Goal: Task Accomplishment & Management: Complete application form

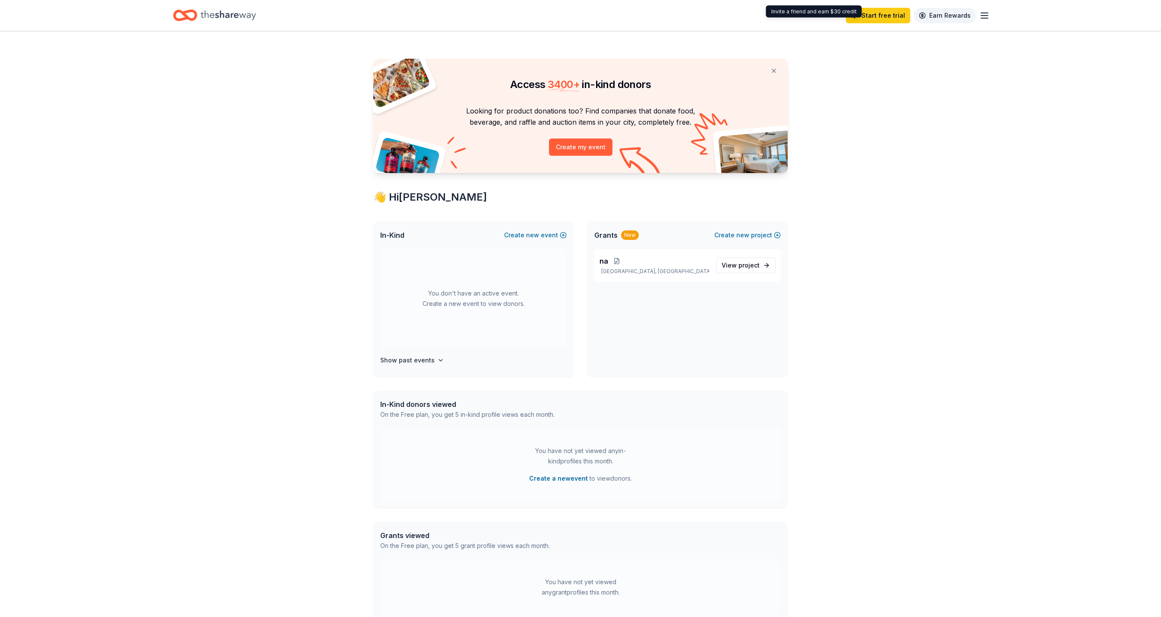
click at [970, 19] on link "Earn Rewards" at bounding box center [945, 16] width 62 height 16
click at [981, 18] on line "button" at bounding box center [984, 18] width 7 height 0
click at [590, 156] on button "Create my event" at bounding box center [580, 147] width 63 height 17
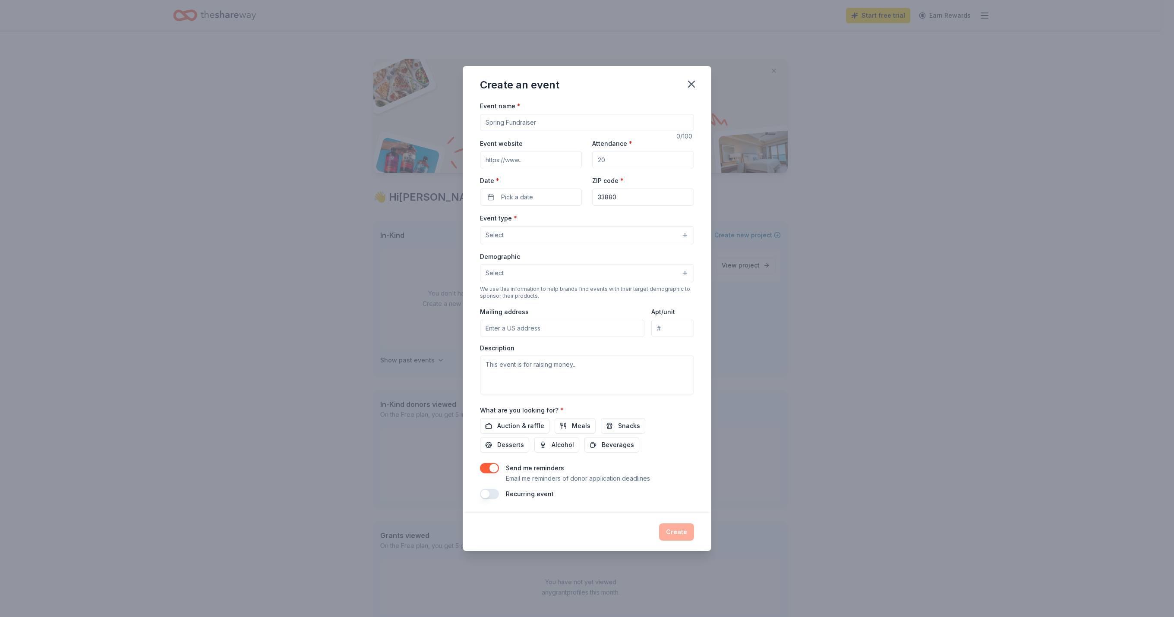
click at [531, 114] on input "Event name *" at bounding box center [587, 122] width 214 height 17
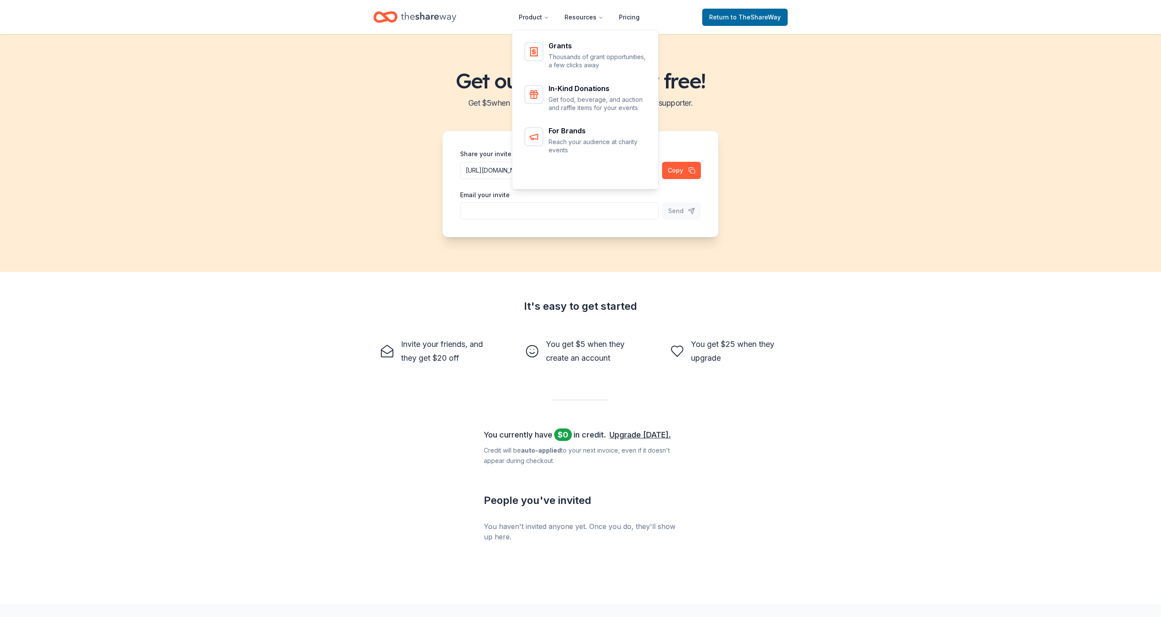
click at [441, 19] on icon "Home" at bounding box center [428, 16] width 55 height 9
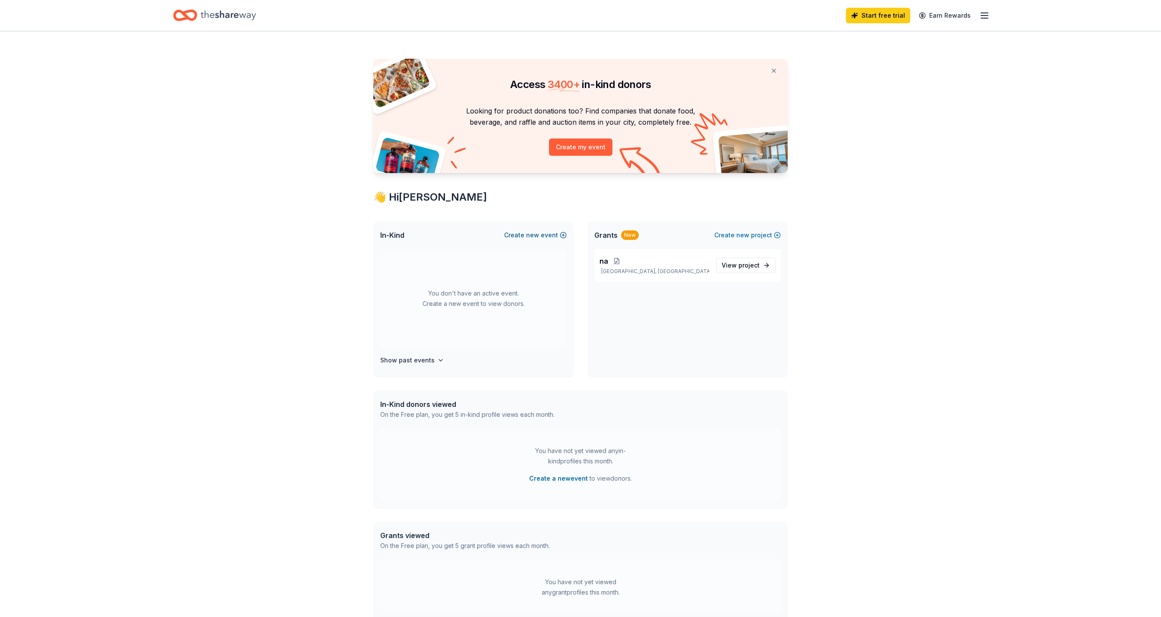
click at [526, 240] on span "new" at bounding box center [532, 235] width 13 height 10
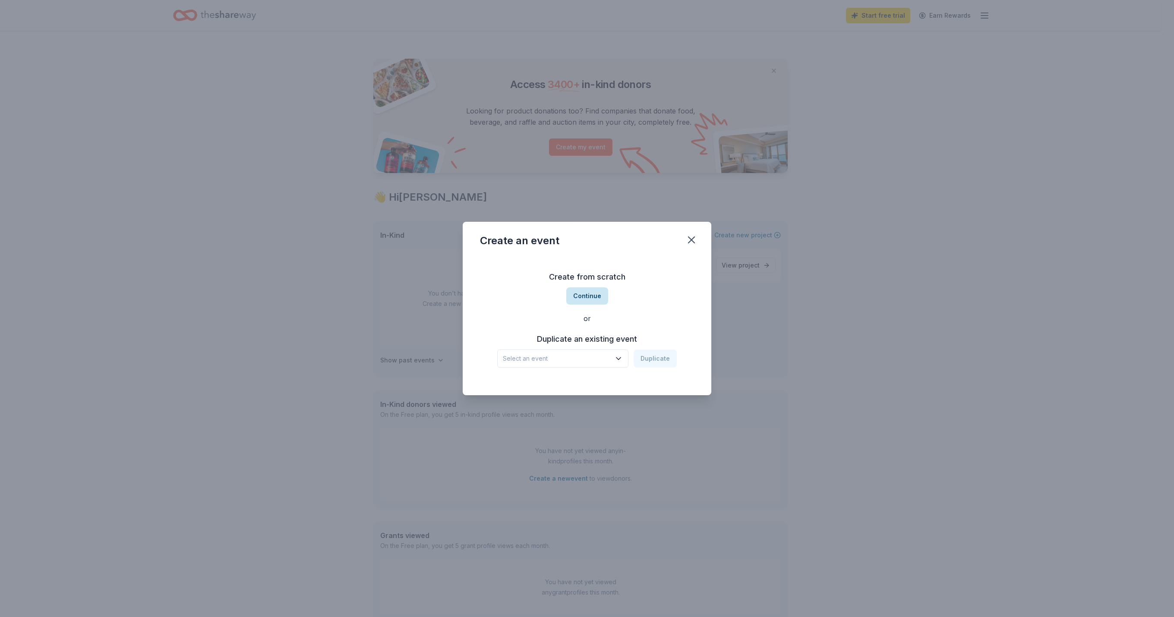
click at [577, 297] on button "Continue" at bounding box center [587, 295] width 42 height 17
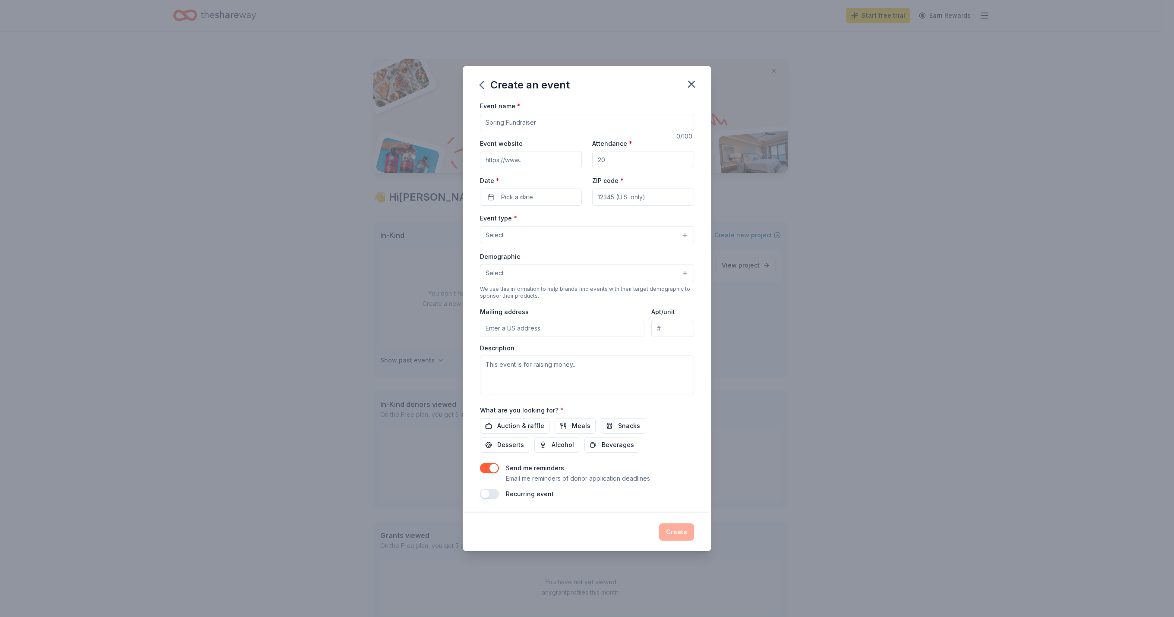
click at [520, 113] on div "Event name * 0 /100 Event website Attendance * Date * Pick a date ZIP code * Ev…" at bounding box center [587, 300] width 214 height 399
click at [520, 114] on input "Event name *" at bounding box center [587, 122] width 214 height 17
type input "Fall Open House"
click at [549, 151] on input "Event website" at bounding box center [531, 159] width 102 height 17
type input "2"
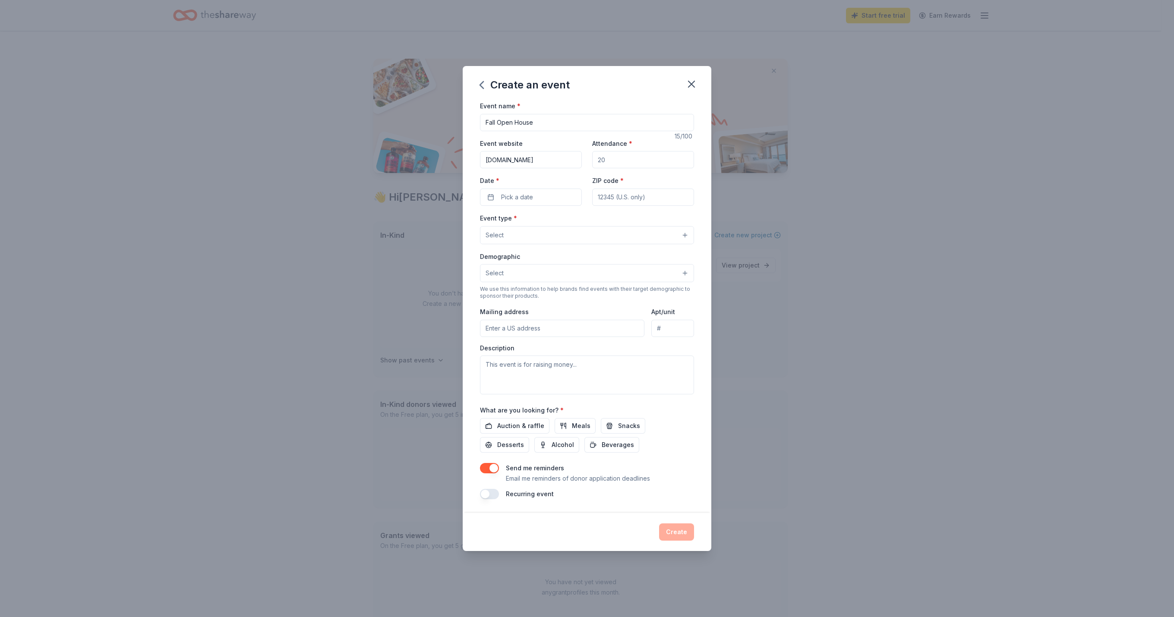
type input "[DOMAIN_NAME]"
click at [627, 151] on input "Attendance *" at bounding box center [643, 159] width 102 height 17
type input "30"
click at [566, 189] on button "Pick a date" at bounding box center [531, 197] width 102 height 17
click at [573, 202] on div "[DATE] Su Mo Tu We Th Fr Sa 27 28 29 30 31 1 2 3 4 5 6 7 8 9 10 11 12 13 14 15 …" at bounding box center [513, 274] width 119 height 152
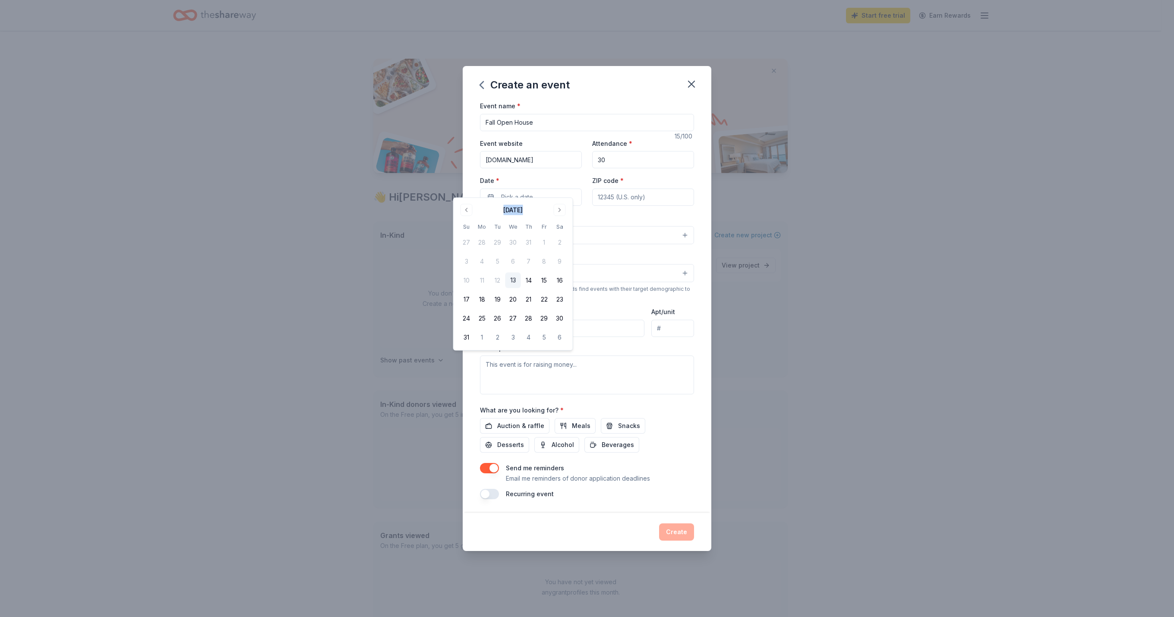
click at [573, 202] on div "[DATE] Su Mo Tu We Th Fr Sa 27 28 29 30 31 1 2 3 4 5 6 7 8 9 10 11 12 13 14 15 …" at bounding box center [513, 274] width 119 height 152
click at [566, 207] on button "Go to next month" at bounding box center [560, 210] width 12 height 12
click at [536, 307] on button "23" at bounding box center [529, 300] width 16 height 16
click at [639, 189] on input "ZIP code *" at bounding box center [643, 197] width 102 height 17
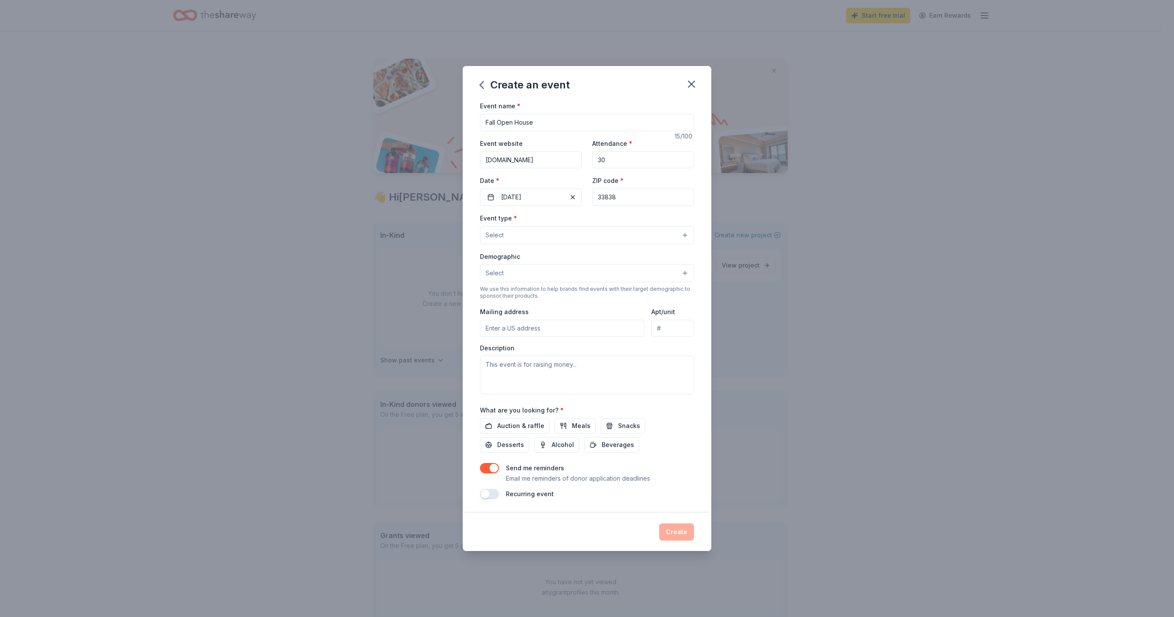
type input "33838"
click at [602, 229] on button "Select" at bounding box center [587, 235] width 214 height 18
click at [590, 273] on span "Business & professional" at bounding box center [586, 275] width 199 height 11
click at [581, 256] on span "Fundraiser" at bounding box center [586, 257] width 199 height 11
click at [651, 191] on div "Event name * Fall Open House 15 /100 Event website [DOMAIN_NAME] Attendance * 3…" at bounding box center [587, 300] width 214 height 400
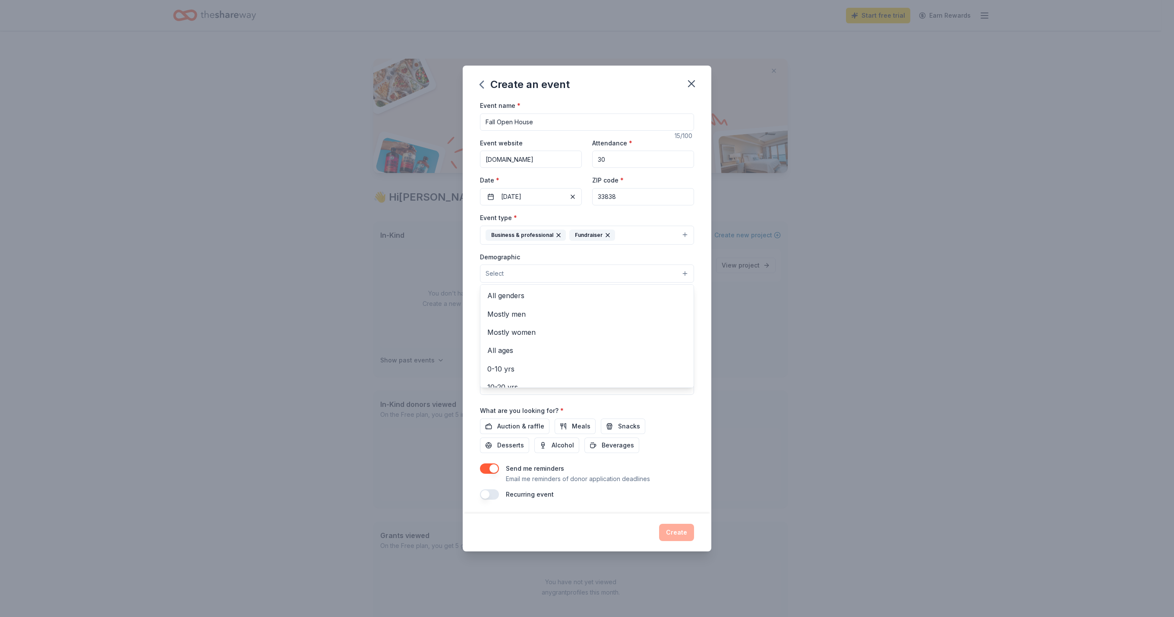
click at [593, 276] on button "Select" at bounding box center [587, 274] width 214 height 18
click at [586, 296] on span "All genders" at bounding box center [586, 295] width 199 height 11
click at [610, 253] on div "Demographic All genders Mostly men Mostly women All ages [DEMOGRAPHIC_DATA] yrs…" at bounding box center [587, 267] width 214 height 32
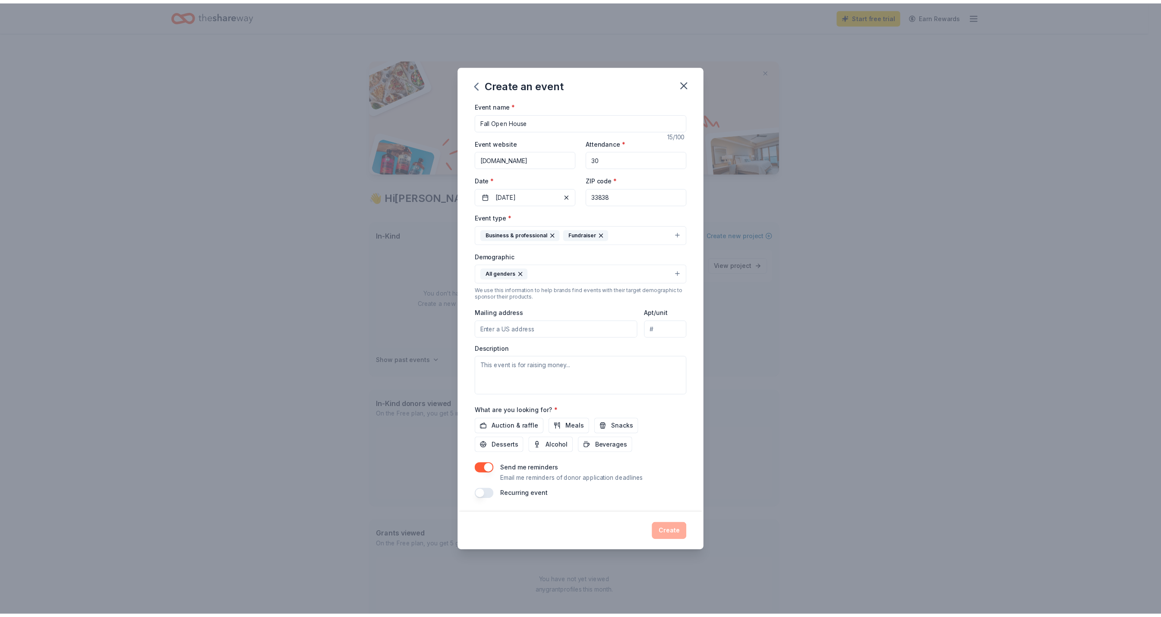
scroll to position [11, 0]
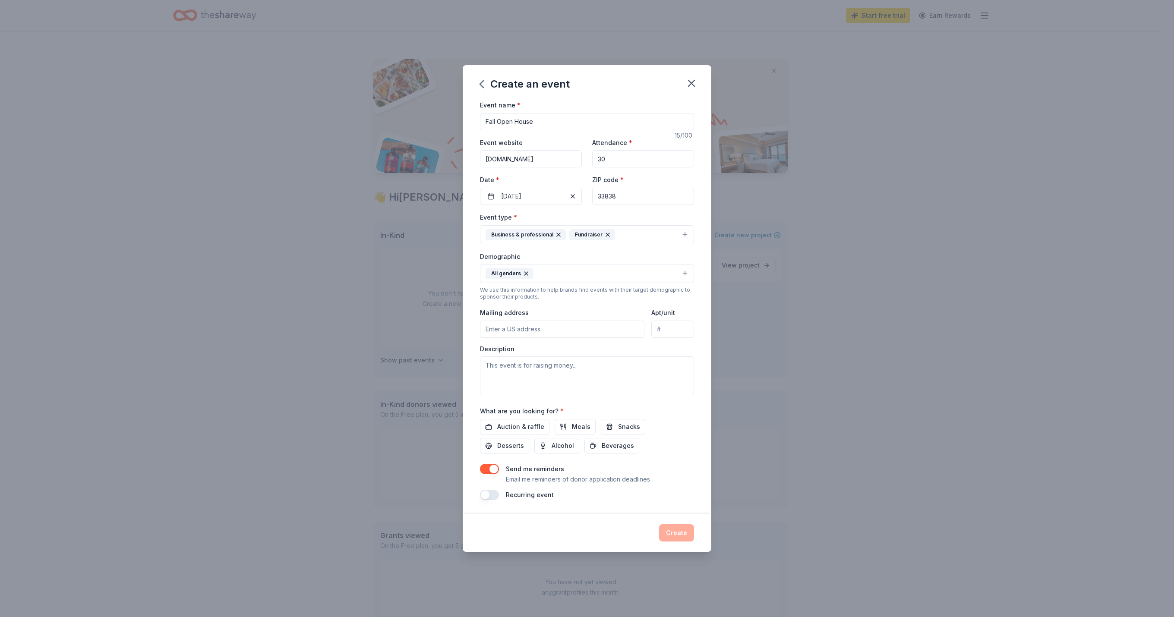
click at [582, 329] on input "Mailing address" at bounding box center [562, 329] width 164 height 17
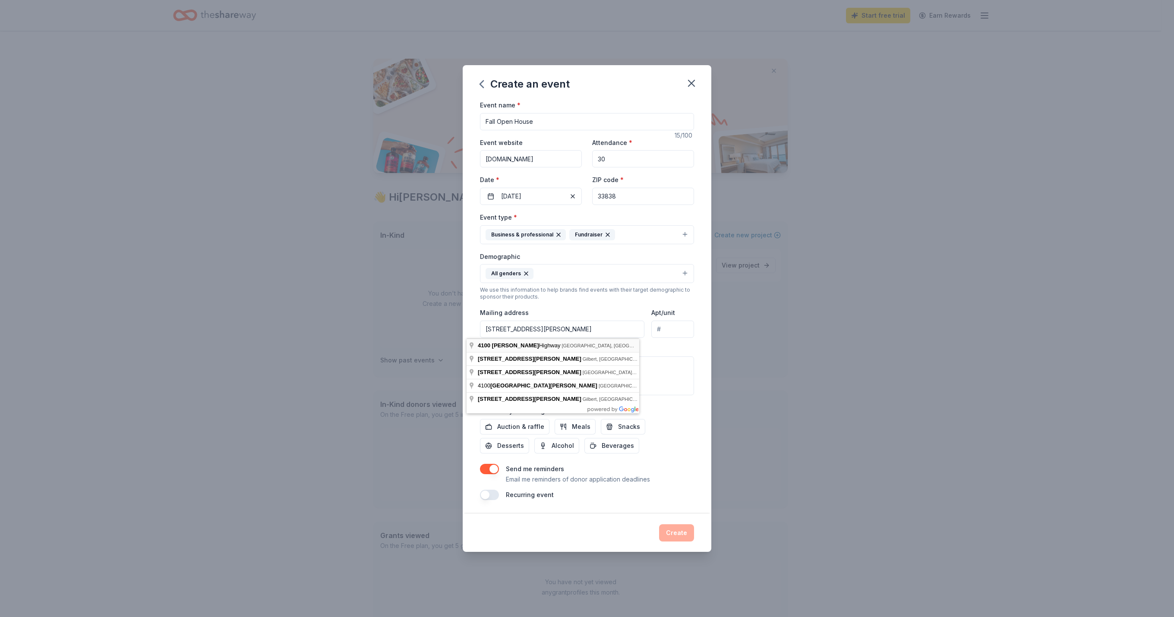
type input "[STREET_ADDRESS][PERSON_NAME]"
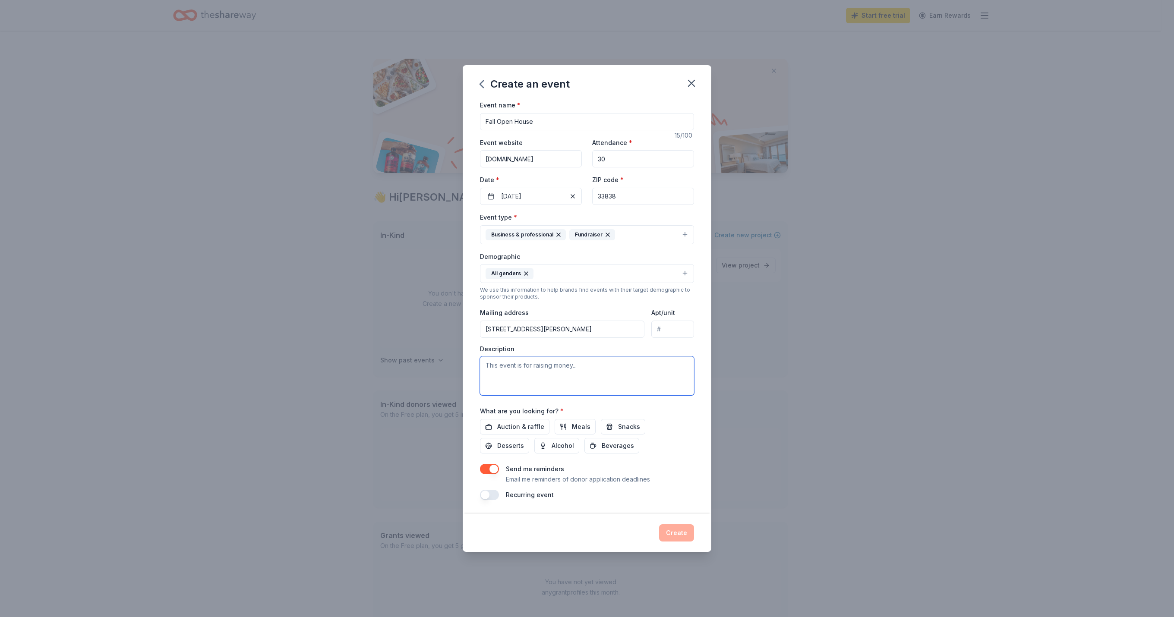
click at [641, 388] on textarea at bounding box center [587, 376] width 214 height 39
type textarea "t"
click at [597, 372] on textarea "This will be an open house/fundriaser for Habitat for Humanity of [GEOGRAPHIC_D…" at bounding box center [587, 376] width 214 height 39
click at [613, 371] on textarea "This will be an open house/fundriaser for Habitat for Humanity of [GEOGRAPHIC_D…" at bounding box center [587, 376] width 214 height 39
type textarea "This will be an open house/fundraiser for Habitat for Humanity of [GEOGRAPHIC_D…"
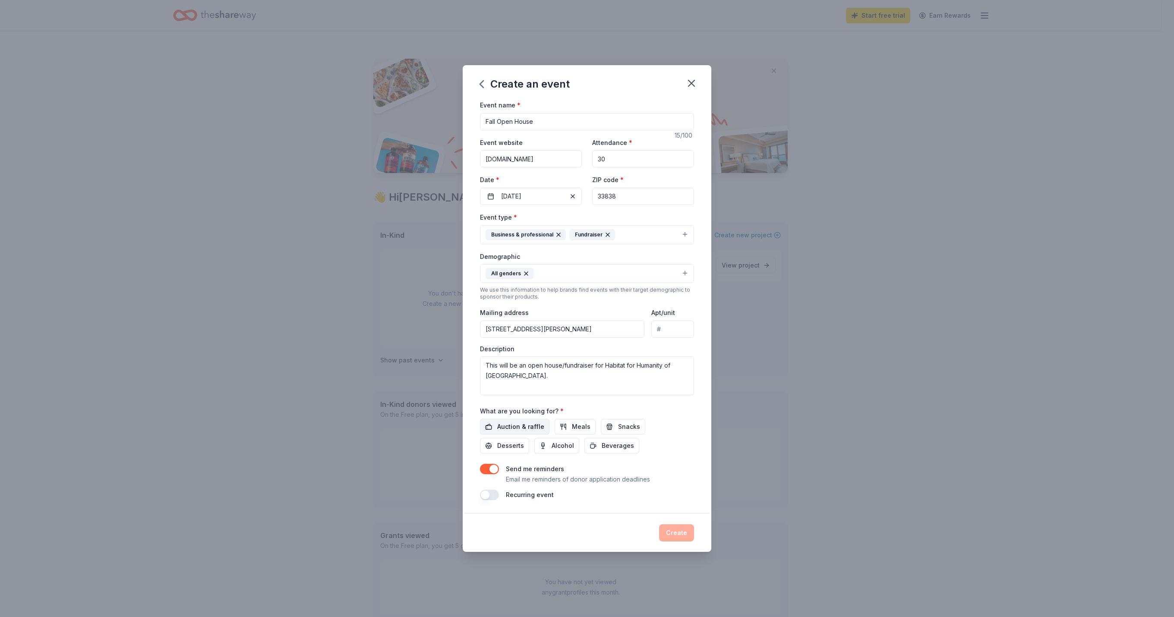
click at [516, 432] on span "Auction & raffle" at bounding box center [520, 427] width 47 height 10
click at [640, 432] on span "Snacks" at bounding box center [629, 427] width 22 height 10
click at [639, 452] on button "Beverages" at bounding box center [611, 446] width 55 height 16
click at [581, 432] on span "Meals" at bounding box center [581, 427] width 19 height 10
click at [497, 451] on span "Desserts" at bounding box center [510, 446] width 27 height 10
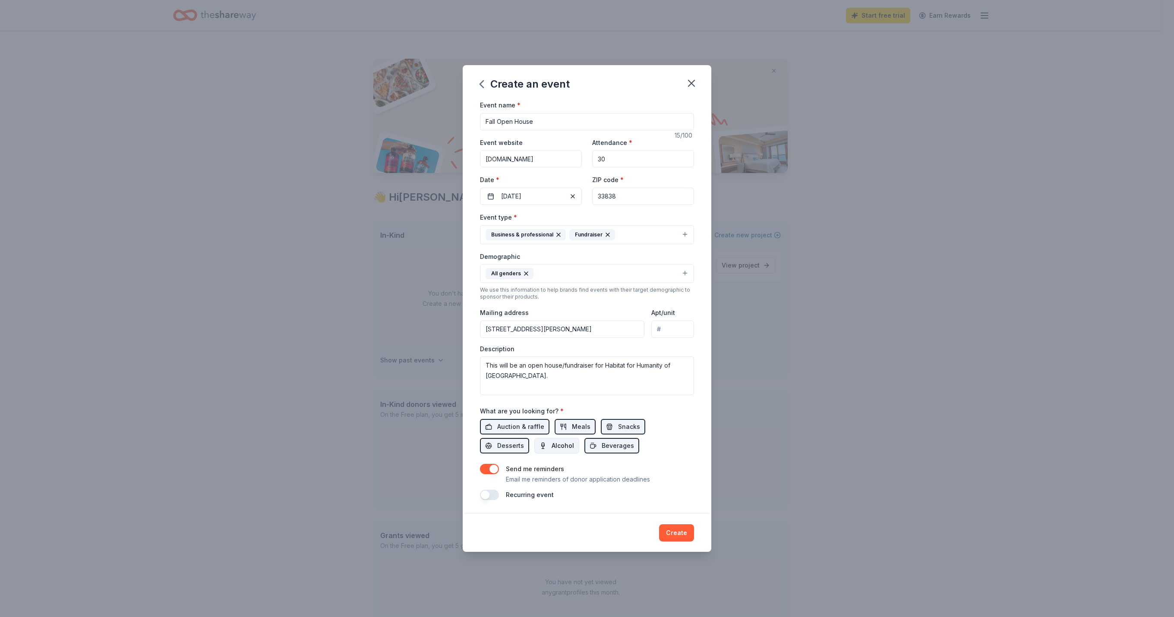
click at [536, 454] on button "Alcohol" at bounding box center [556, 446] width 45 height 16
click at [480, 474] on button "button" at bounding box center [489, 469] width 19 height 10
click at [685, 542] on button "Create" at bounding box center [676, 532] width 35 height 17
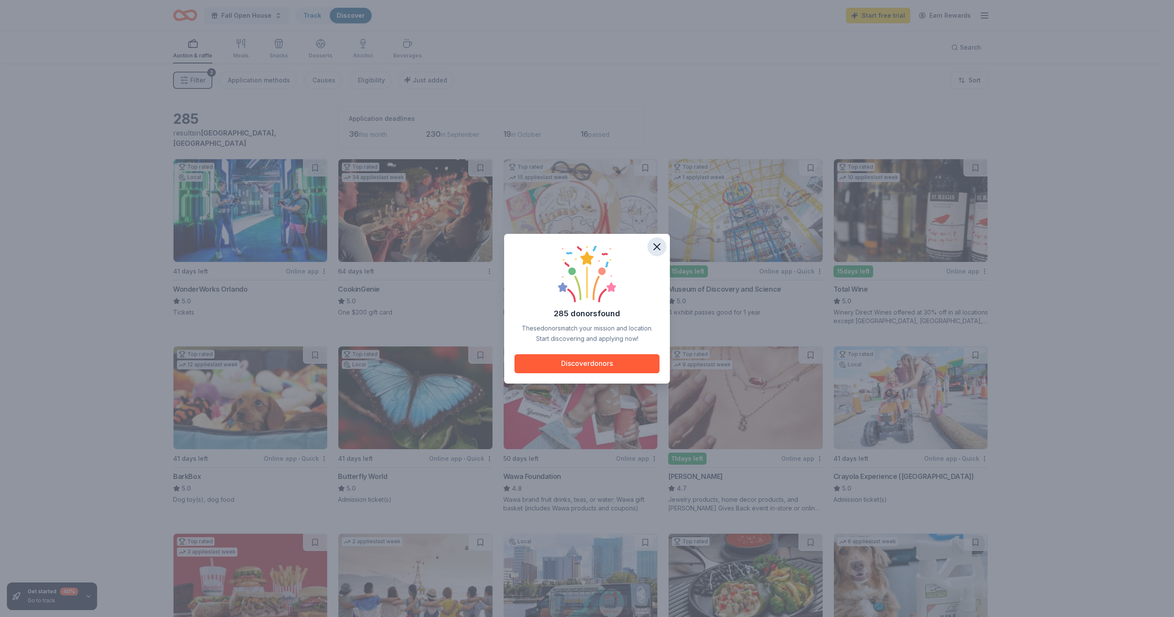
click at [660, 247] on button "button" at bounding box center [656, 246] width 19 height 19
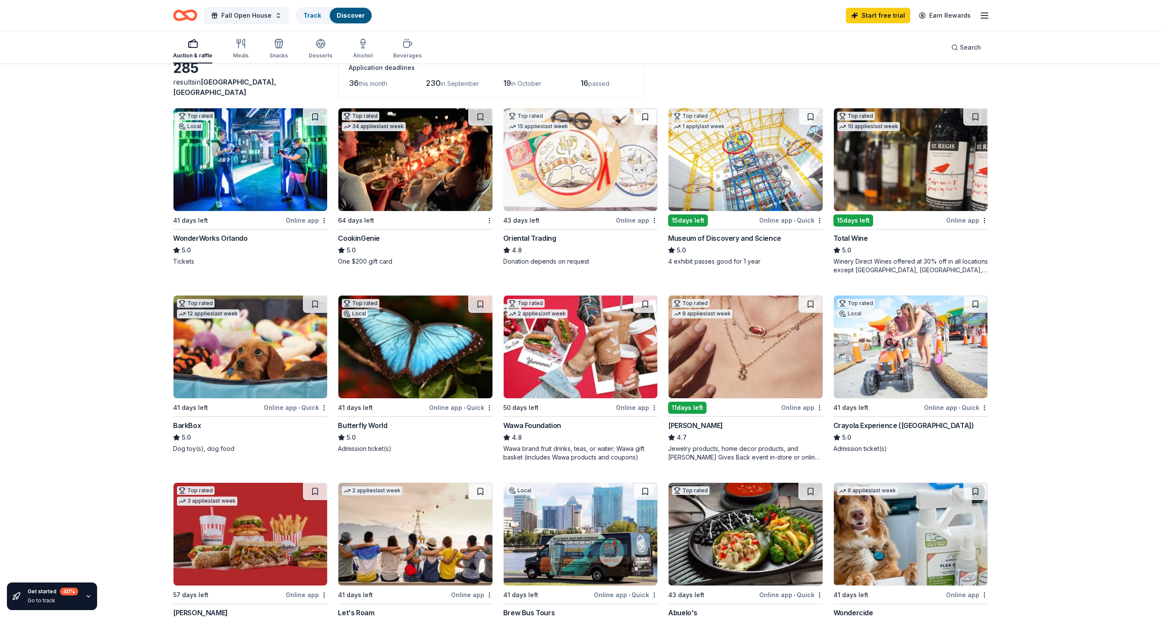
scroll to position [54, 0]
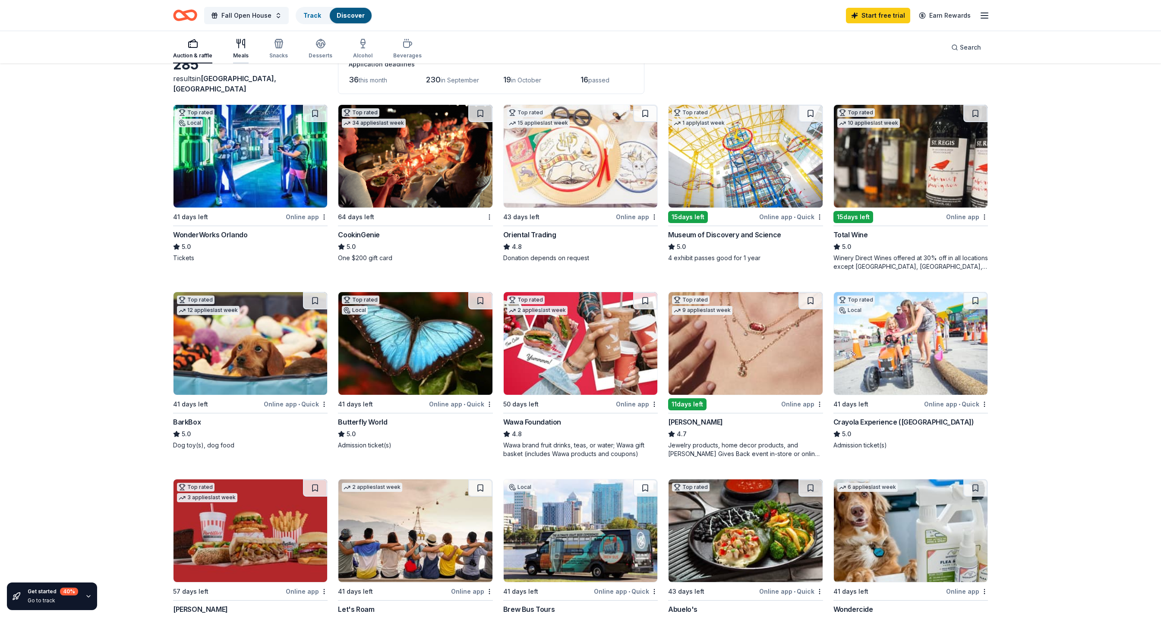
click at [249, 54] on div "Meals" at bounding box center [241, 55] width 16 height 7
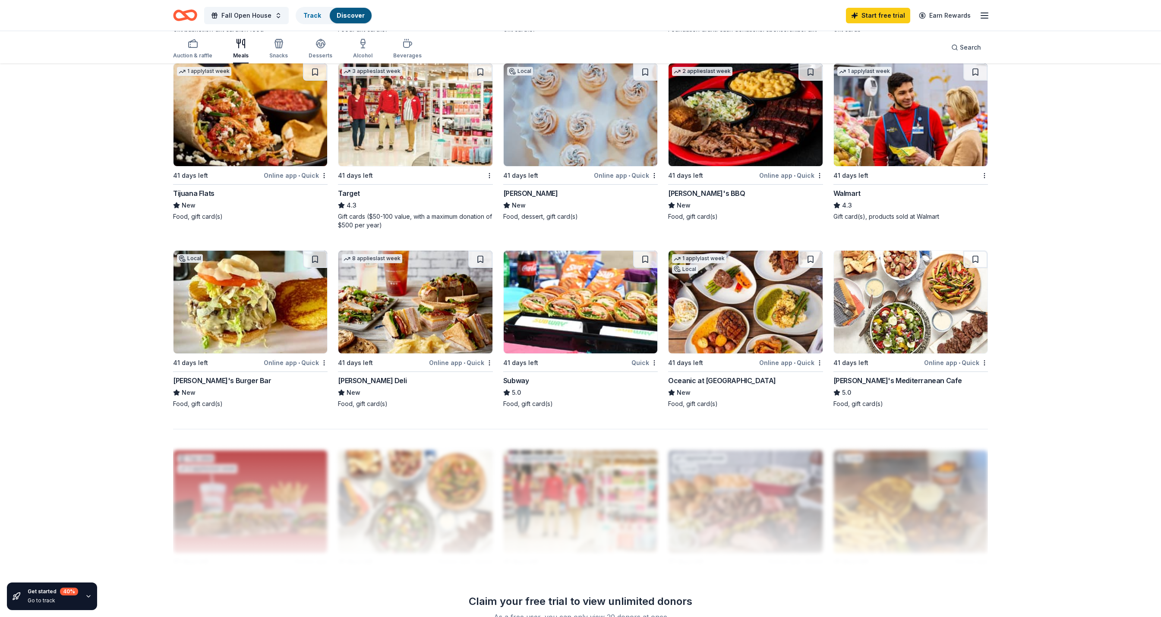
scroll to position [445, 0]
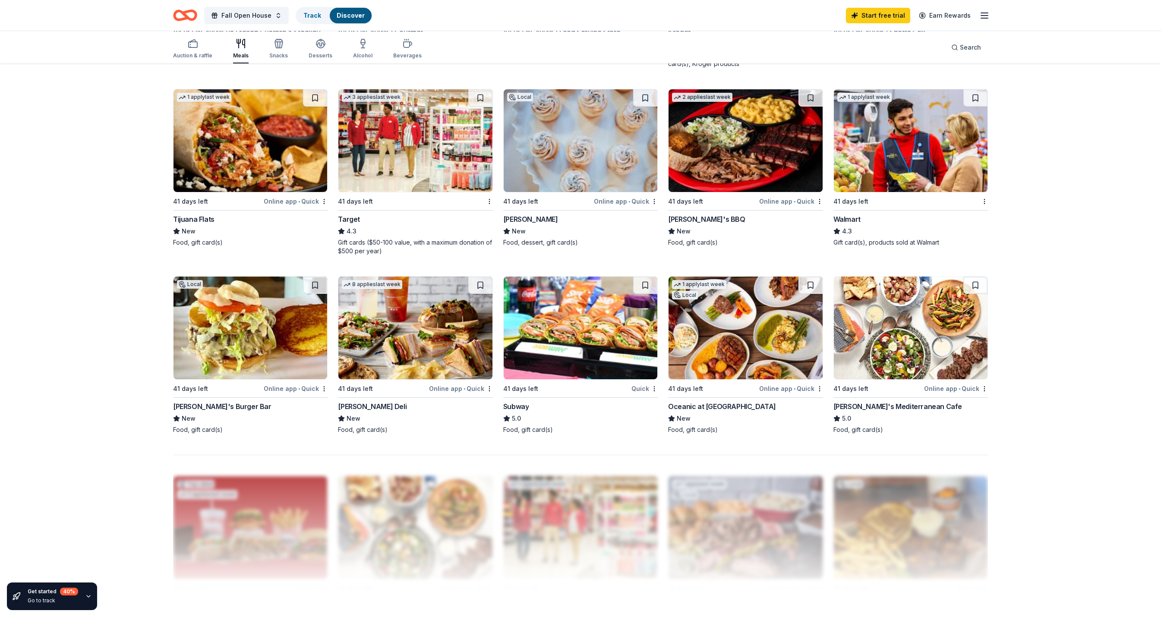
click at [759, 192] on img at bounding box center [746, 140] width 154 height 103
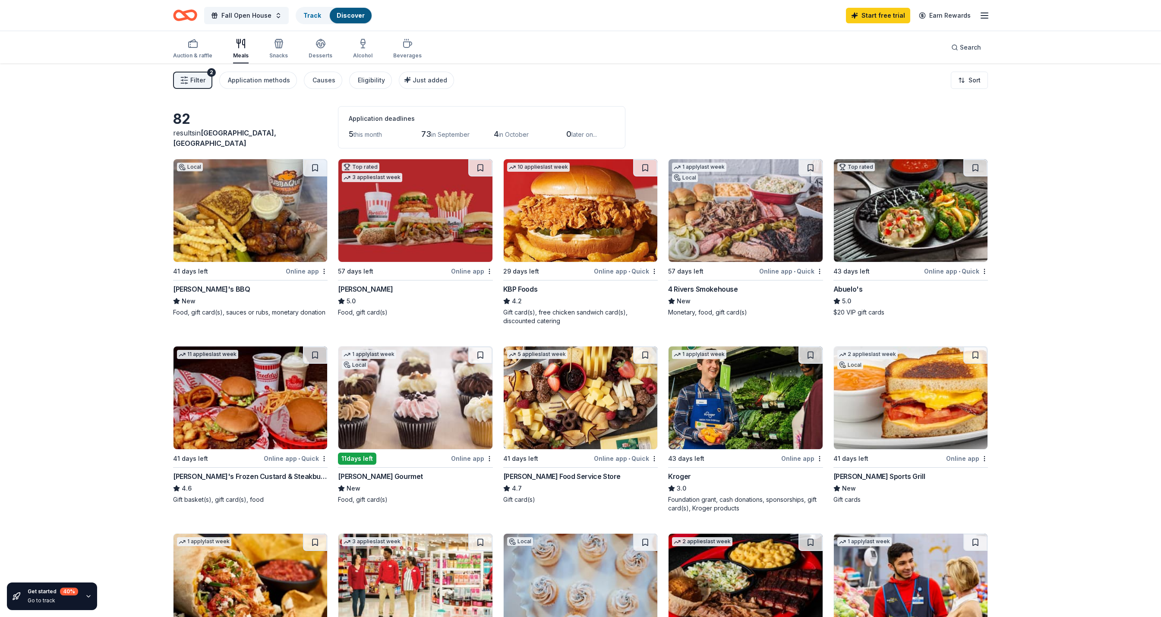
scroll to position [0, 0]
click at [288, 52] on div "Snacks" at bounding box center [278, 48] width 19 height 21
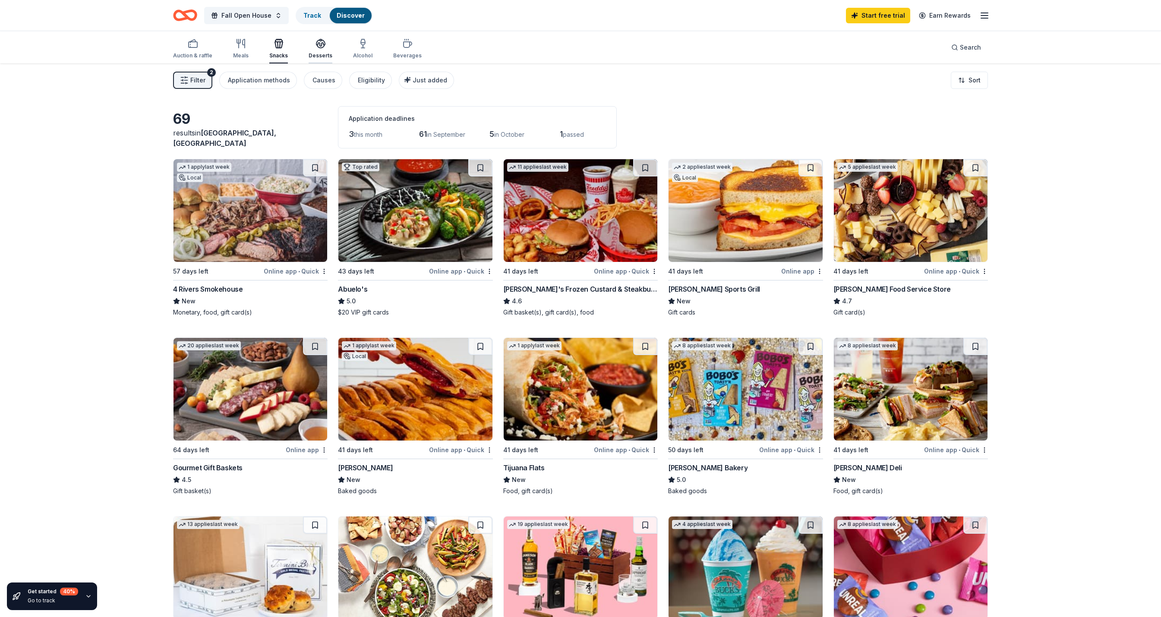
click at [332, 59] on div "Desserts" at bounding box center [321, 55] width 24 height 7
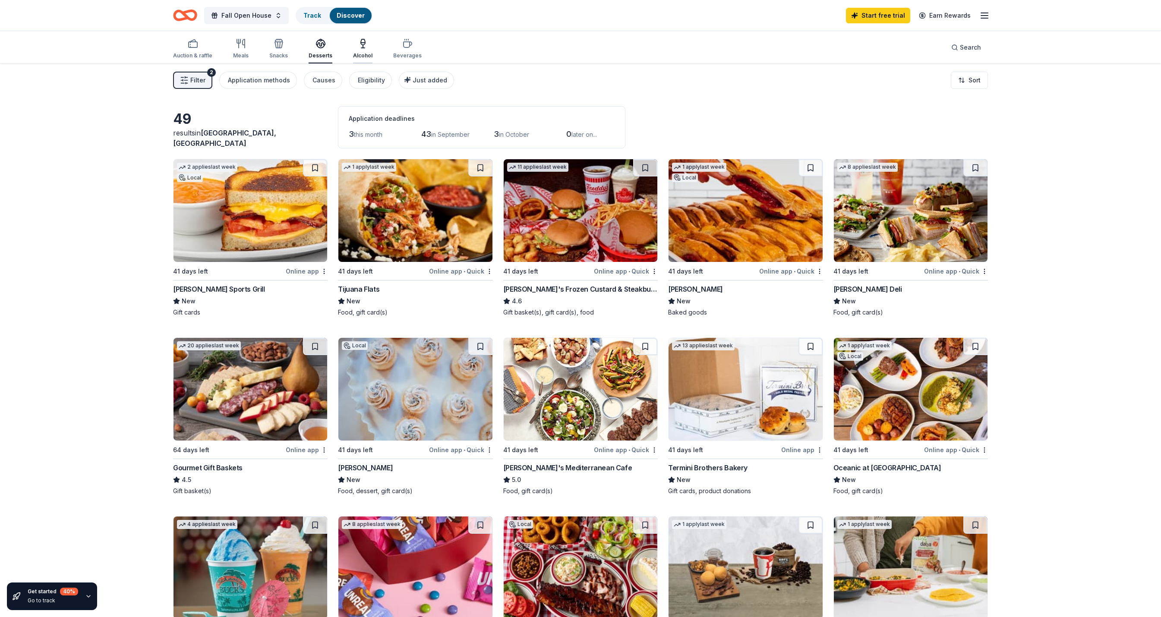
click at [372, 43] on div "button" at bounding box center [362, 43] width 19 height 10
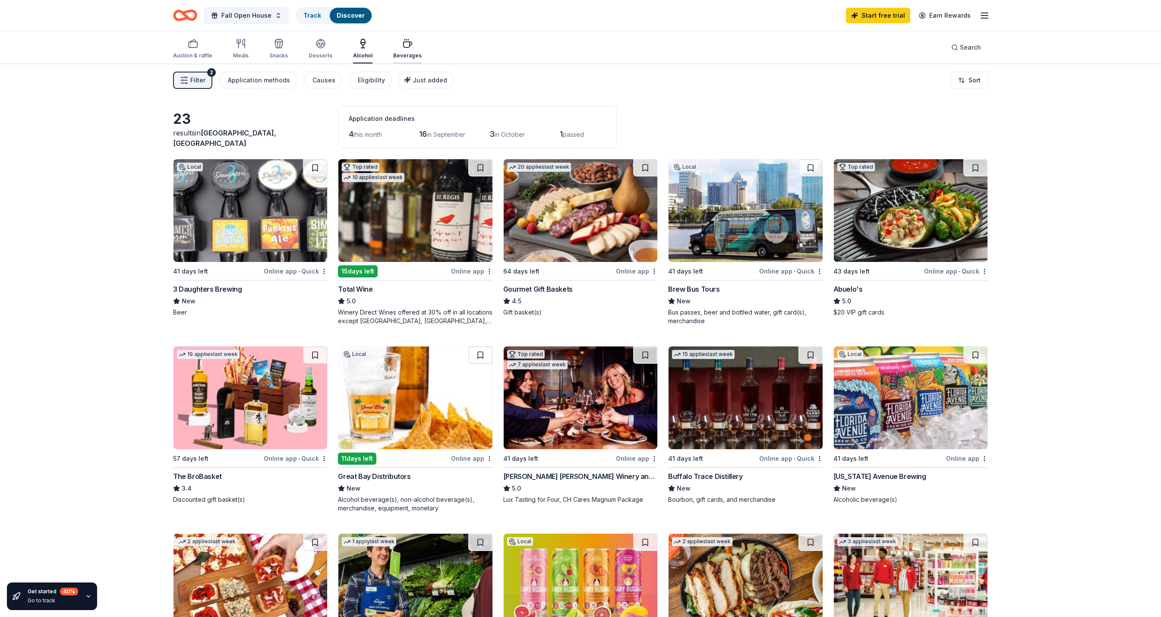
click at [422, 59] on div "Beverages" at bounding box center [407, 55] width 28 height 7
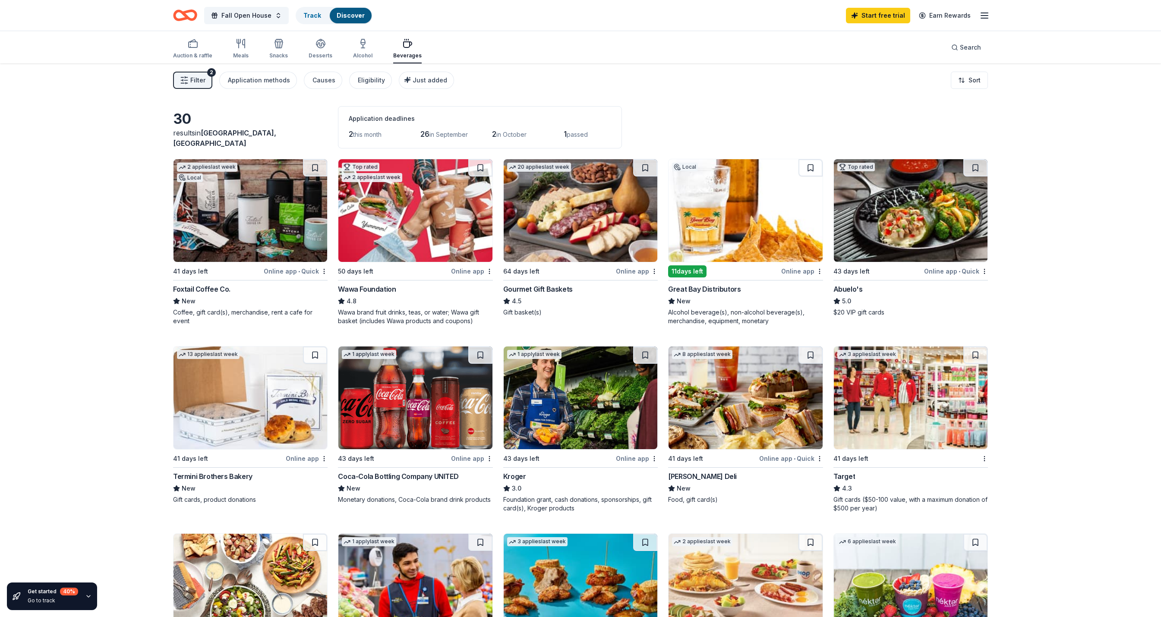
click at [575, 215] on img at bounding box center [581, 210] width 154 height 103
click at [212, 55] on div "Auction & raffle" at bounding box center [192, 55] width 39 height 7
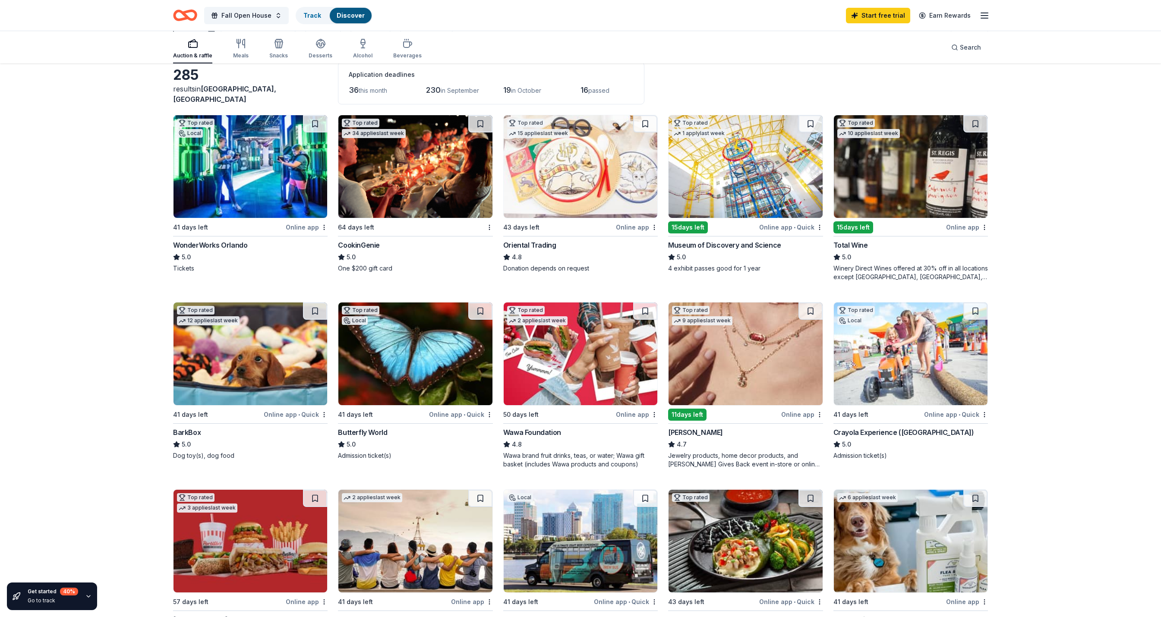
scroll to position [13, 0]
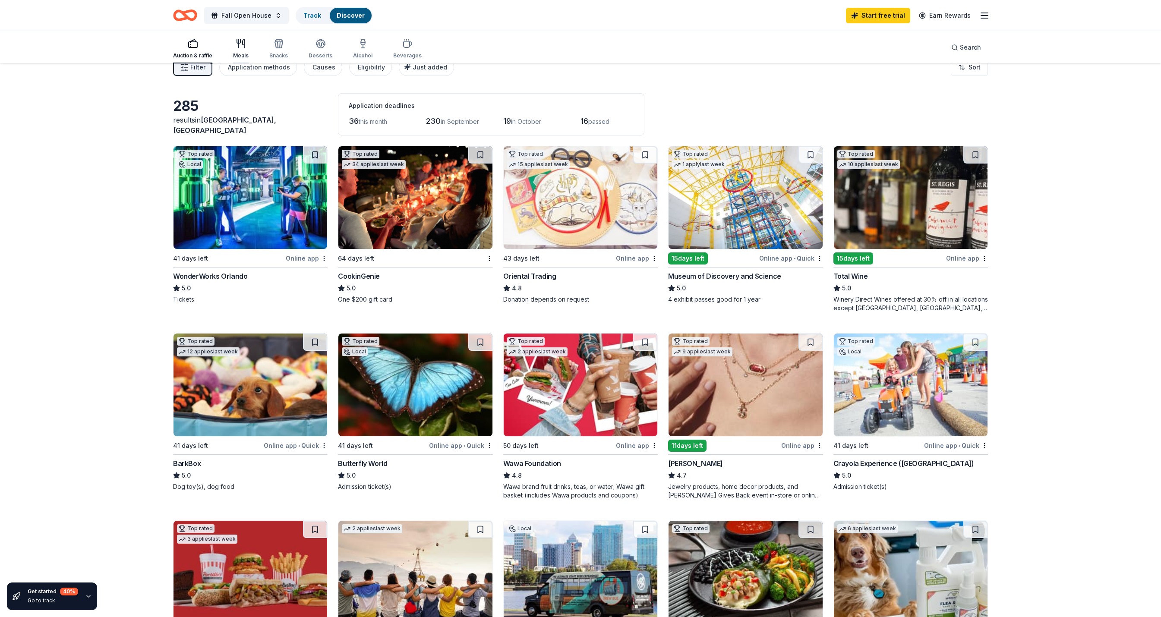
click at [249, 50] on div "Meals" at bounding box center [241, 48] width 16 height 21
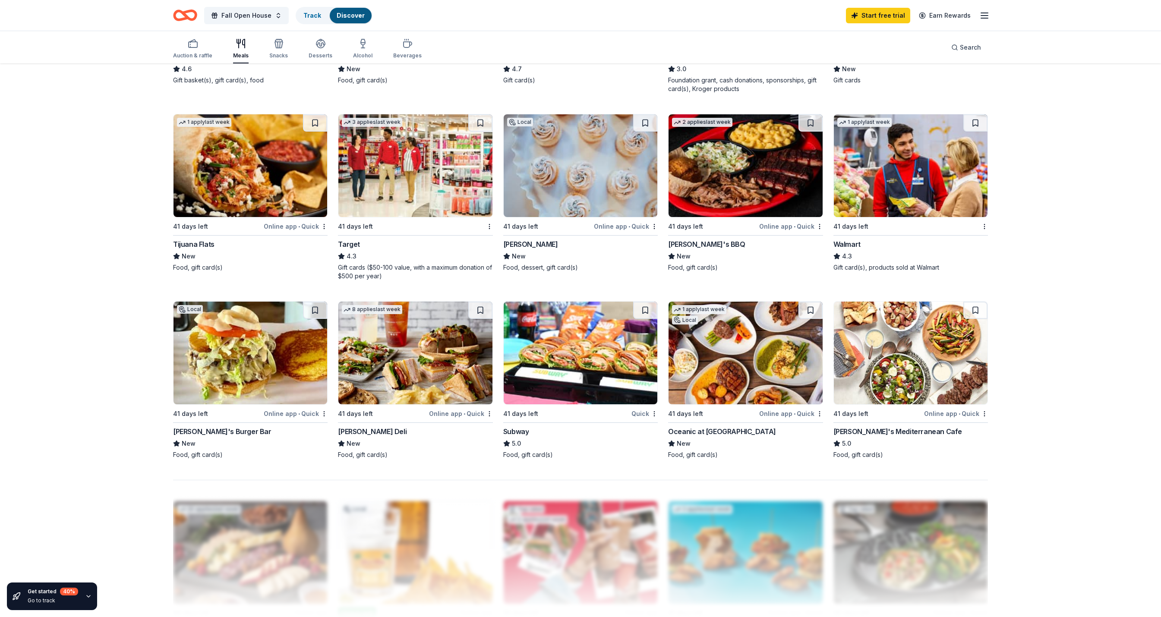
scroll to position [445, 0]
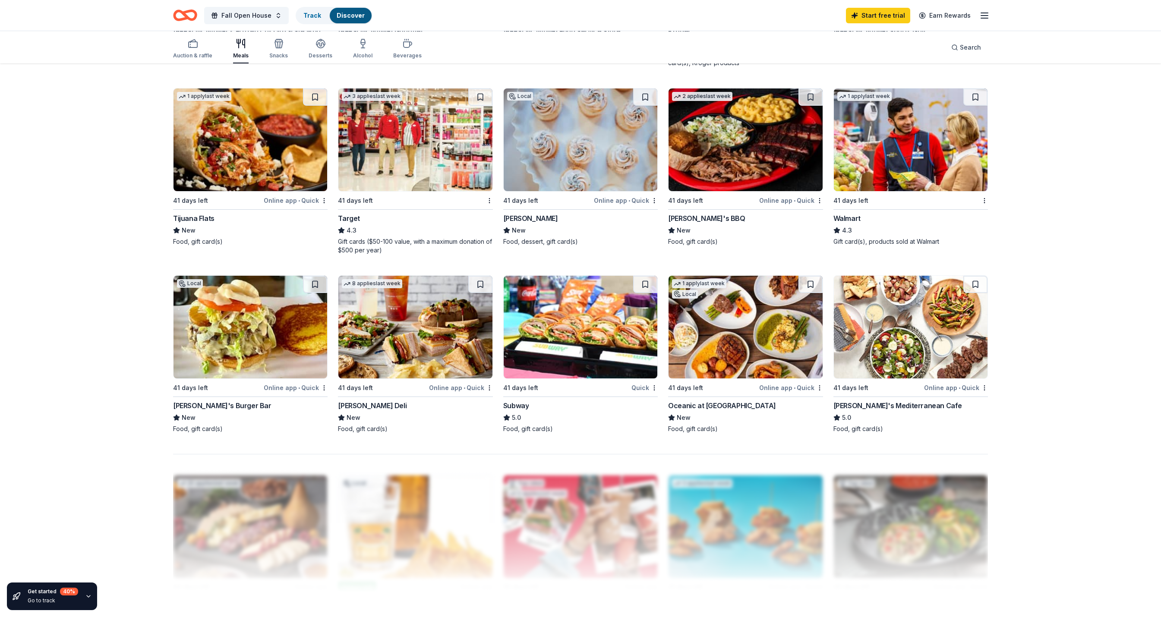
click at [411, 179] on img at bounding box center [415, 139] width 154 height 103
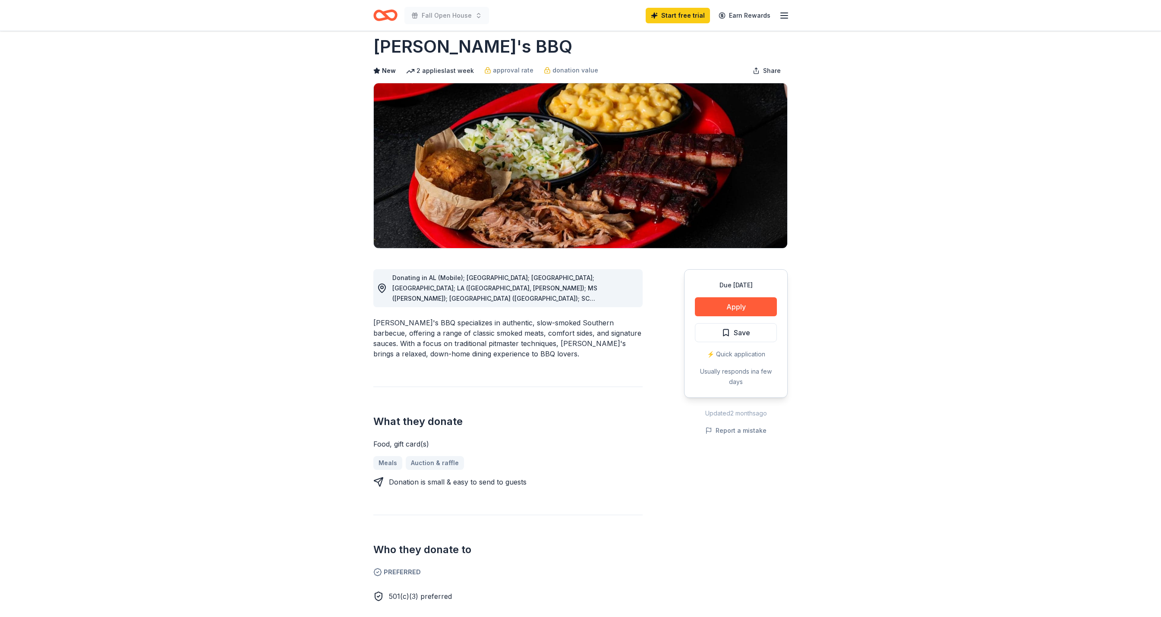
scroll to position [14, 0]
click at [703, 316] on button "Apply" at bounding box center [736, 306] width 82 height 19
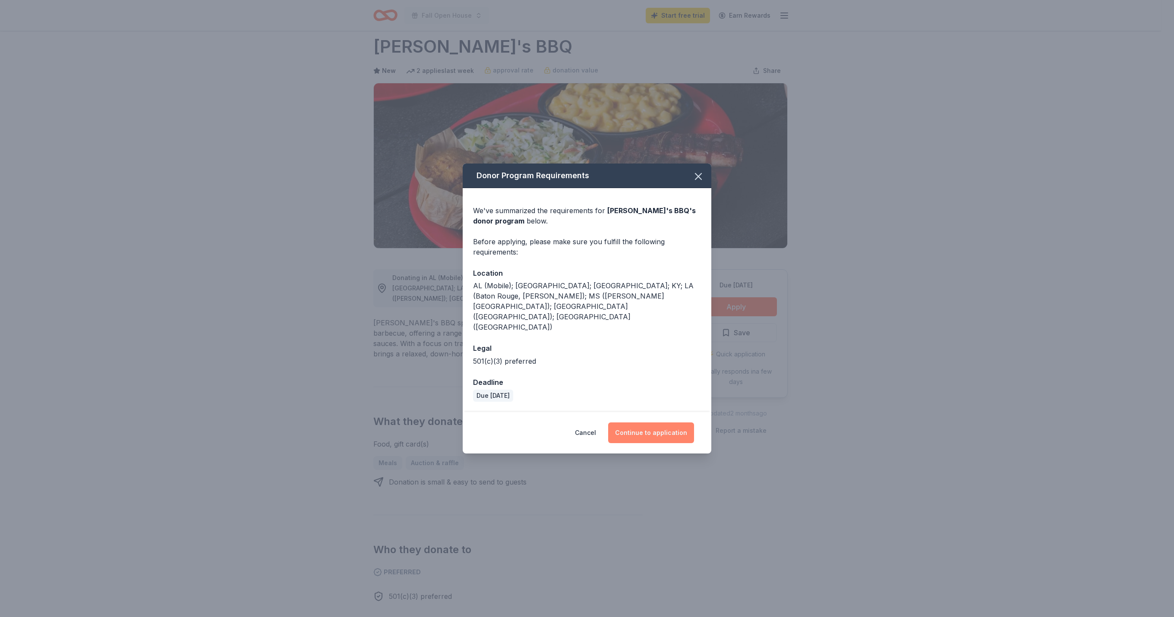
click at [660, 436] on button "Continue to application" at bounding box center [651, 433] width 86 height 21
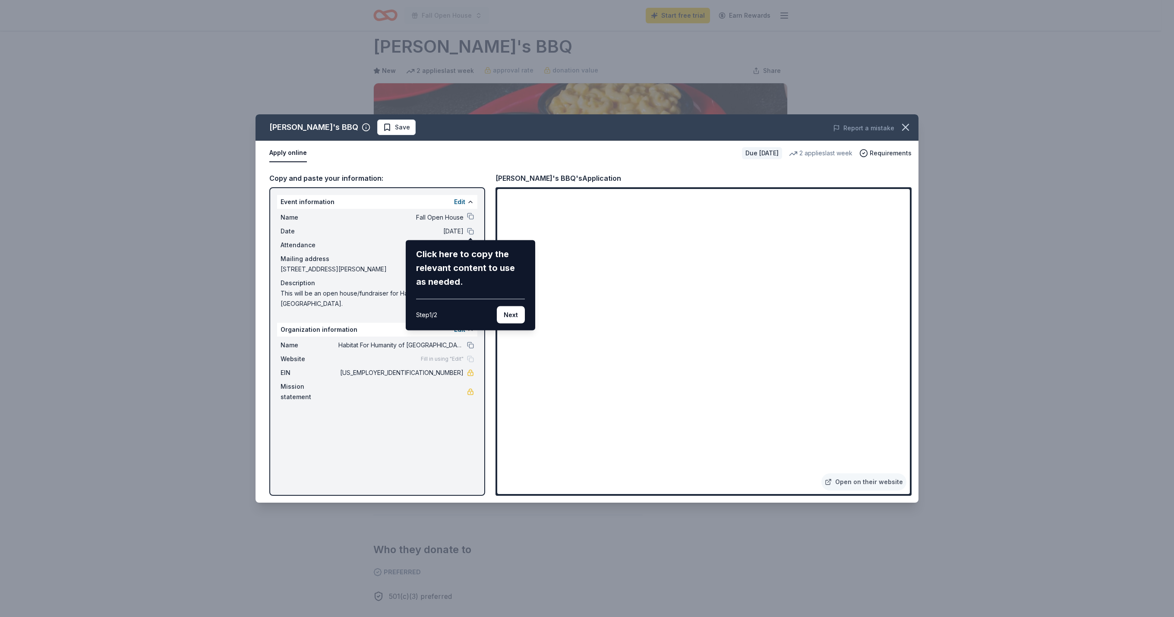
click at [445, 461] on div "Sonny's BBQ Save Report a mistake Apply online Due in 41 days 2 applies last we…" at bounding box center [587, 308] width 663 height 388
click at [508, 324] on button "Next" at bounding box center [511, 314] width 28 height 17
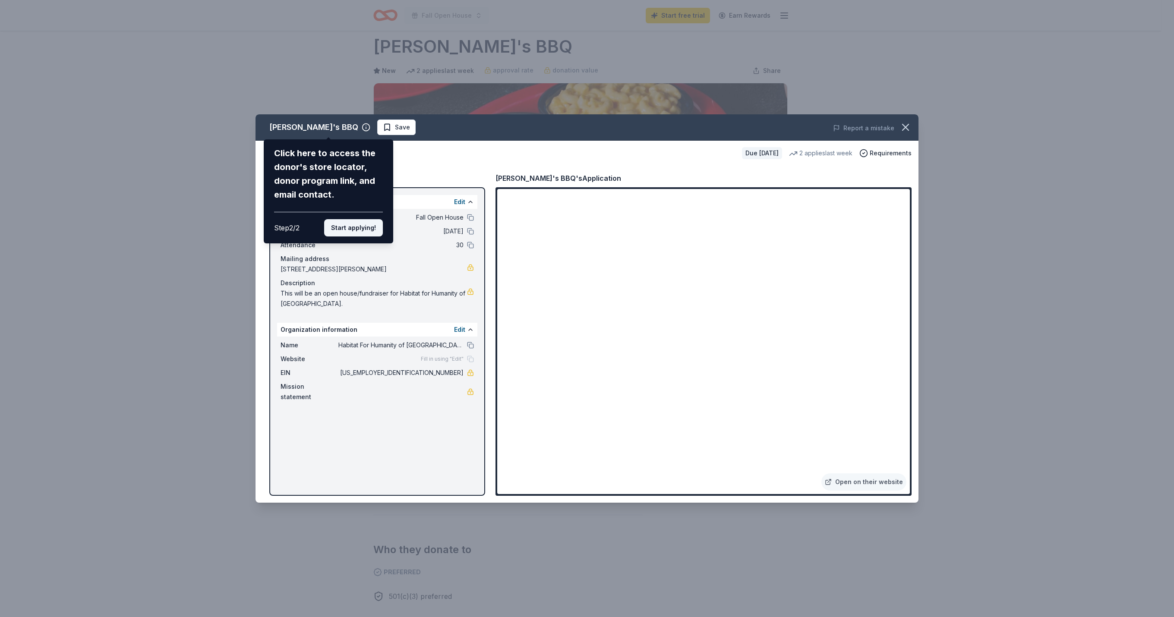
click at [375, 219] on button "Start applying!" at bounding box center [353, 227] width 59 height 17
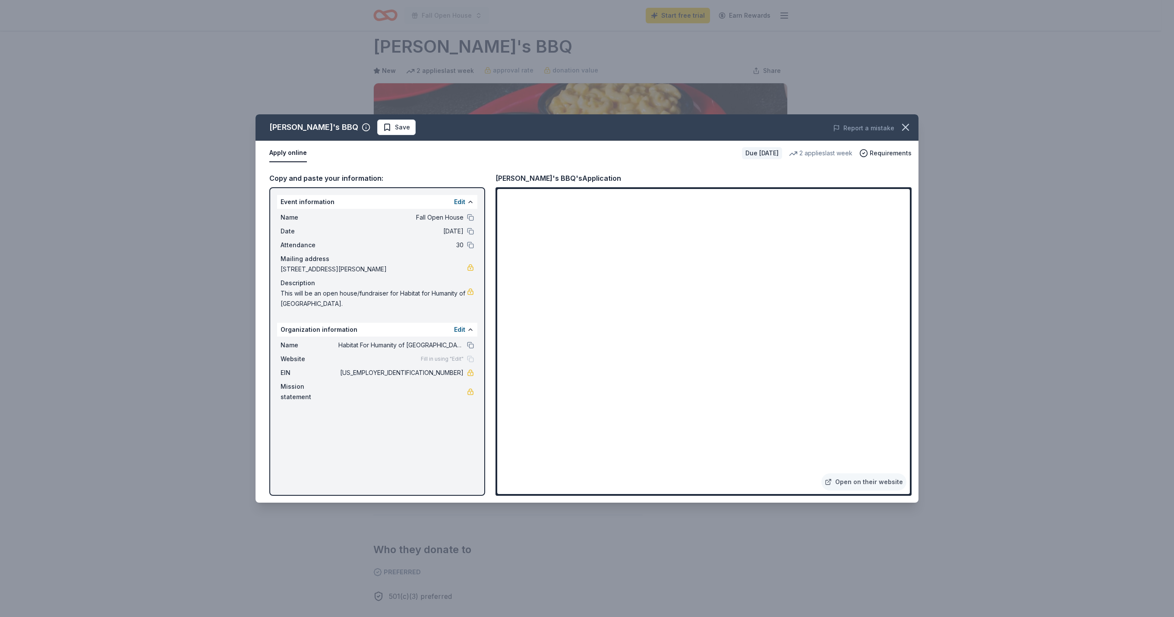
click at [320, 77] on div "Sonny's BBQ Save Report a mistake Apply online Due in 41 days 2 applies last we…" at bounding box center [587, 308] width 1174 height 617
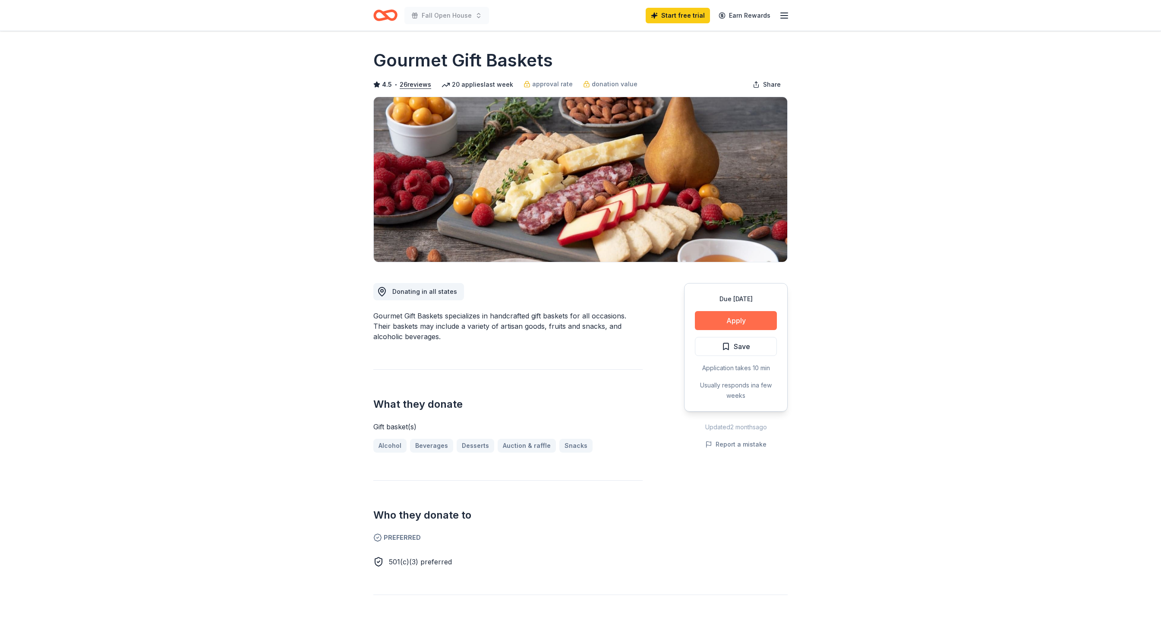
click at [713, 330] on button "Apply" at bounding box center [736, 320] width 82 height 19
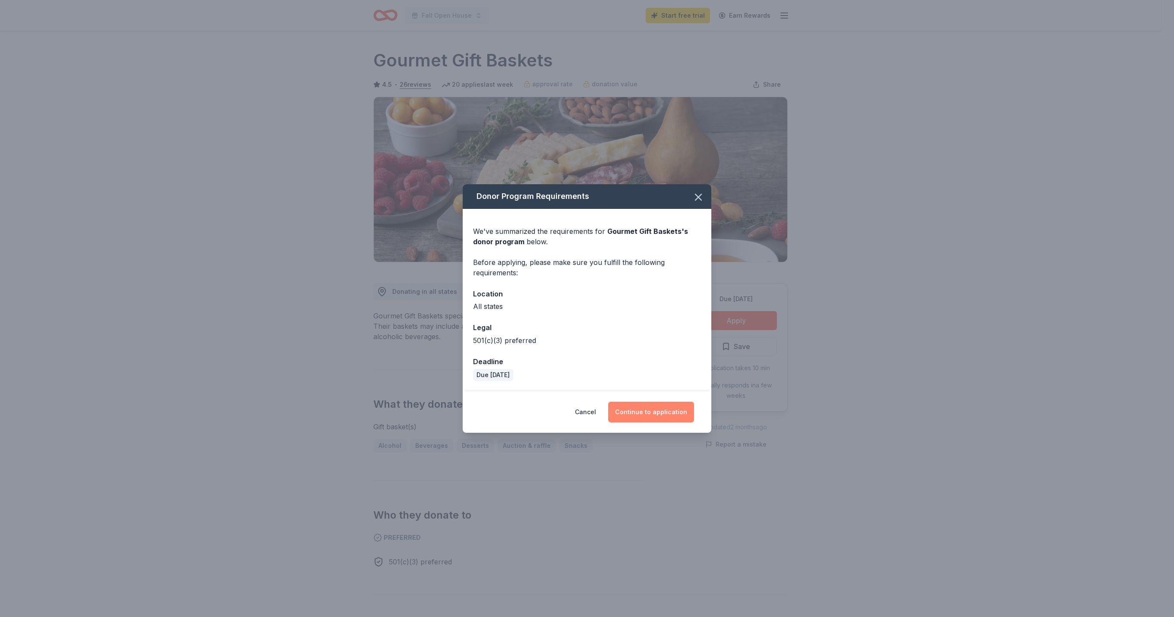
click at [678, 423] on button "Continue to application" at bounding box center [651, 412] width 86 height 21
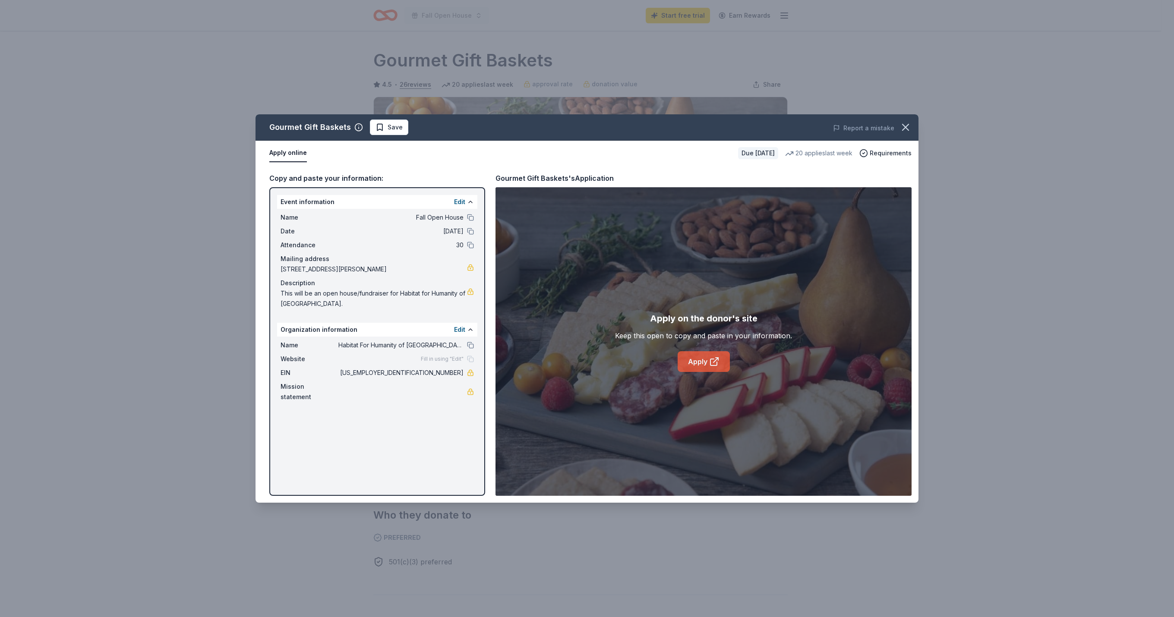
click at [680, 369] on link "Apply" at bounding box center [704, 361] width 52 height 21
click at [904, 128] on icon "button" at bounding box center [905, 127] width 12 height 12
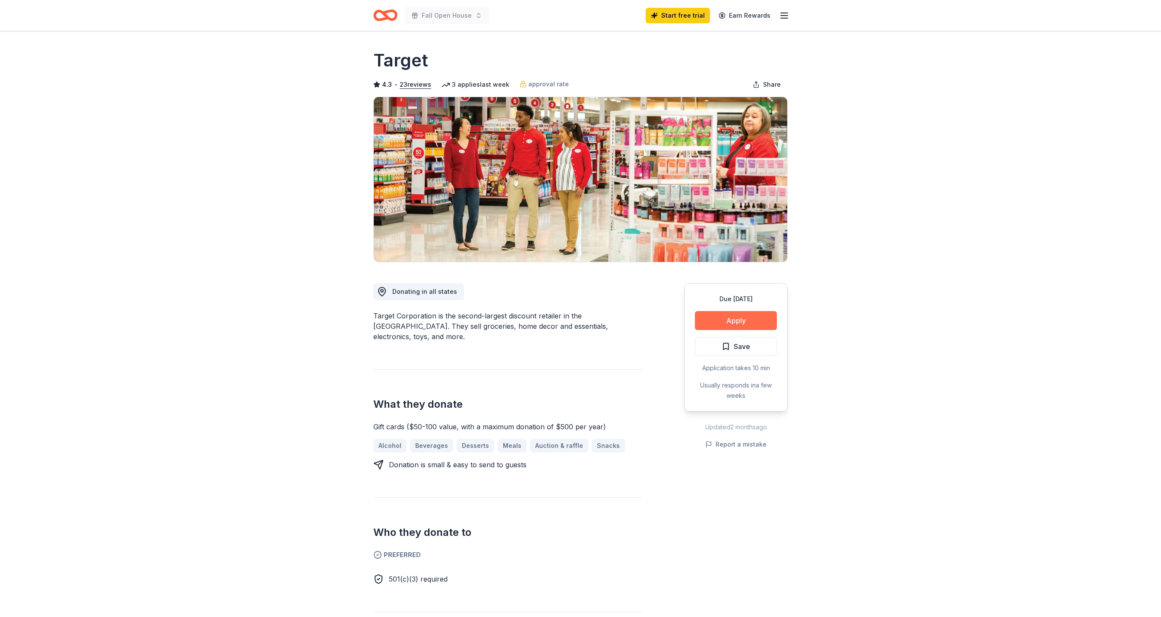
click at [755, 330] on button "Apply" at bounding box center [736, 320] width 82 height 19
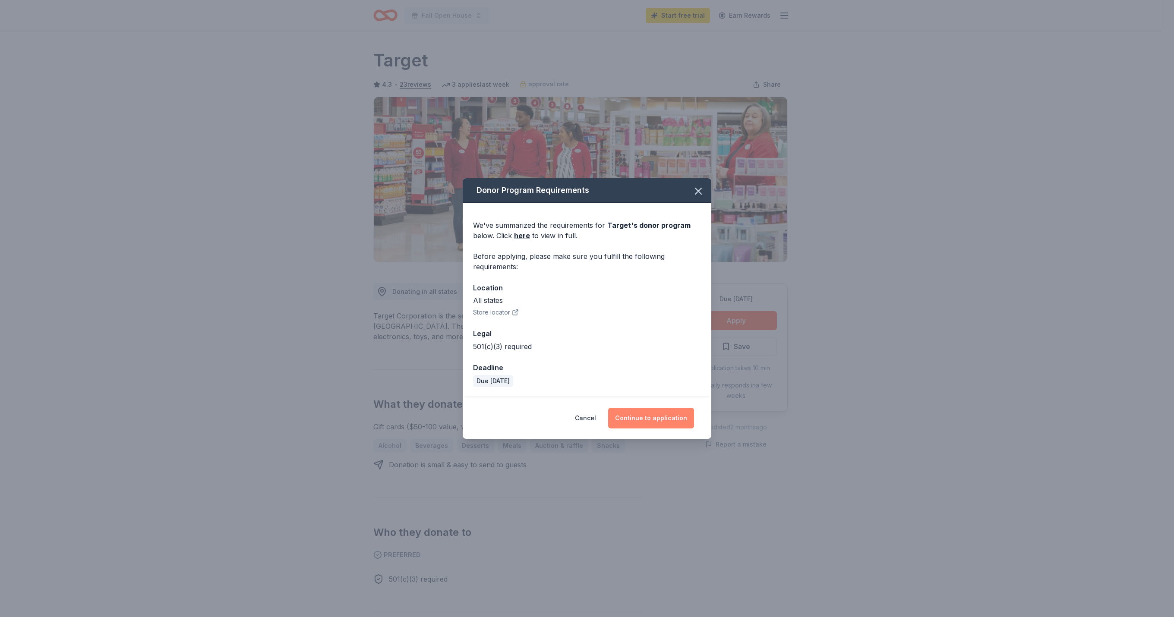
click at [666, 429] on button "Continue to application" at bounding box center [651, 418] width 86 height 21
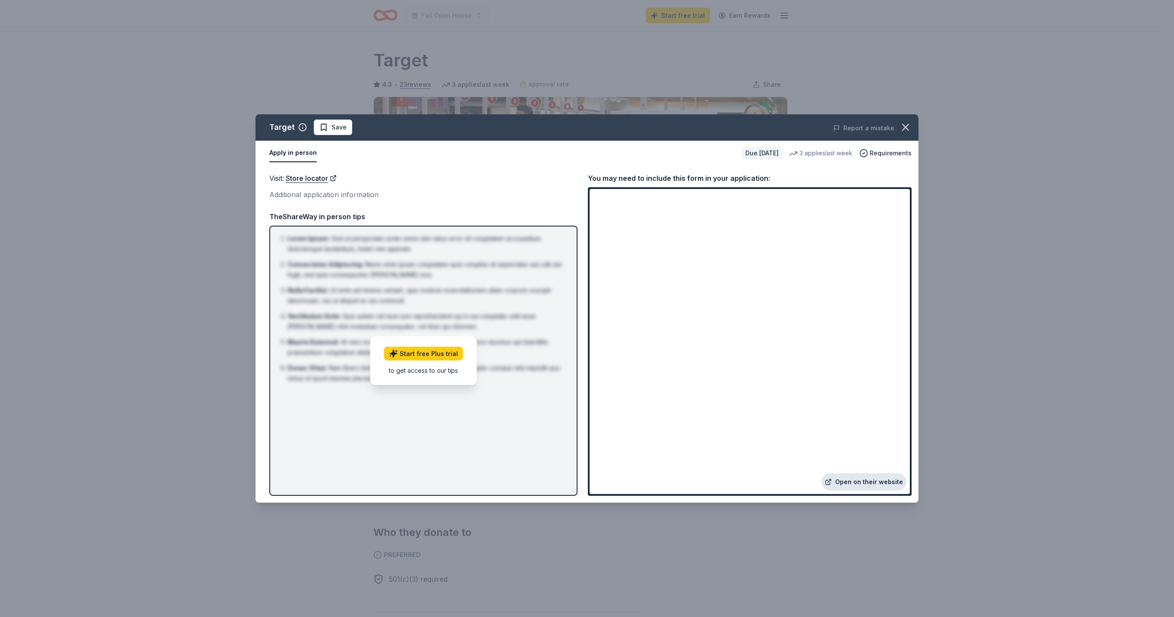
click at [884, 479] on link "Open on their website" at bounding box center [863, 481] width 85 height 17
